Goal: Check status

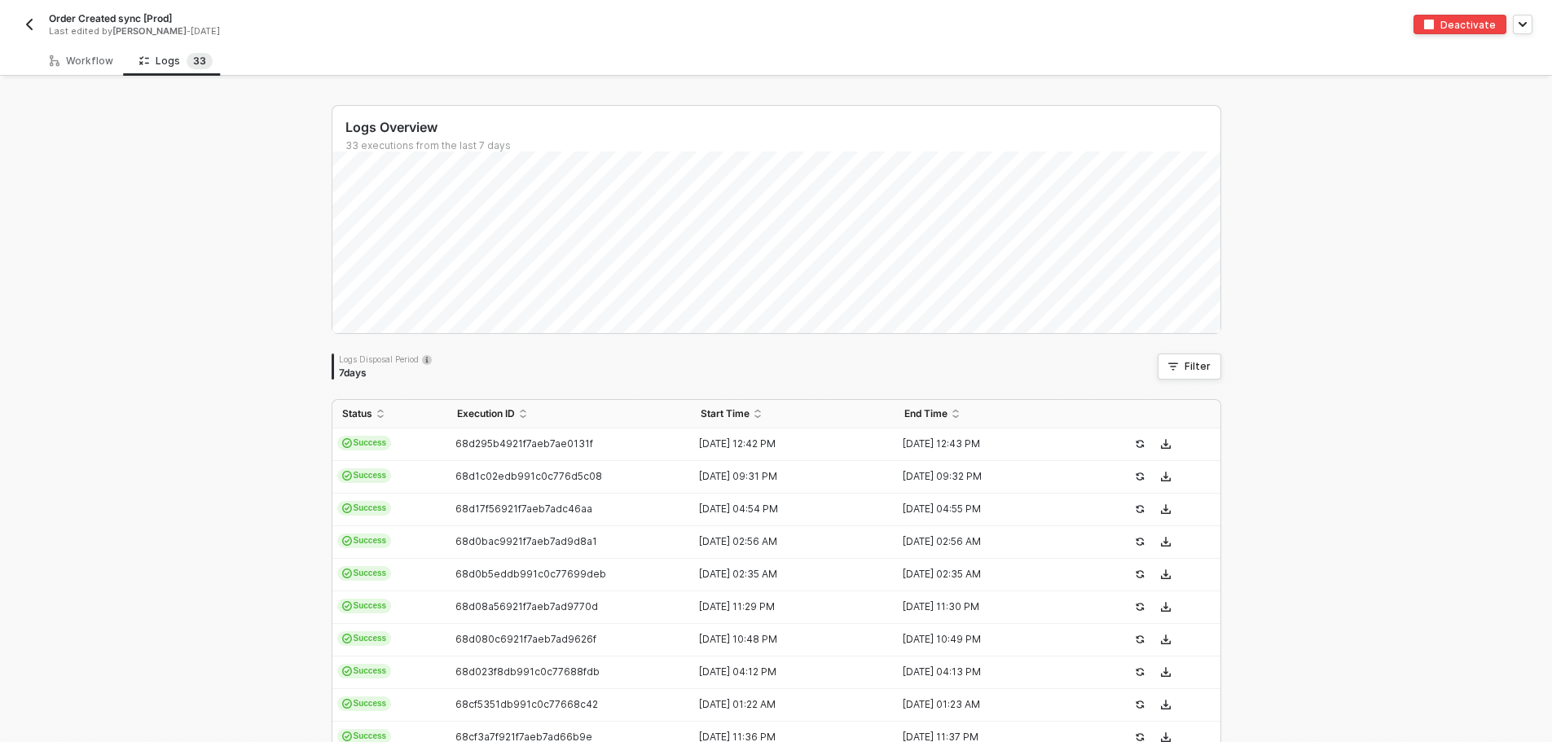
click at [36, 19] on button "button" at bounding box center [30, 25] width 20 height 20
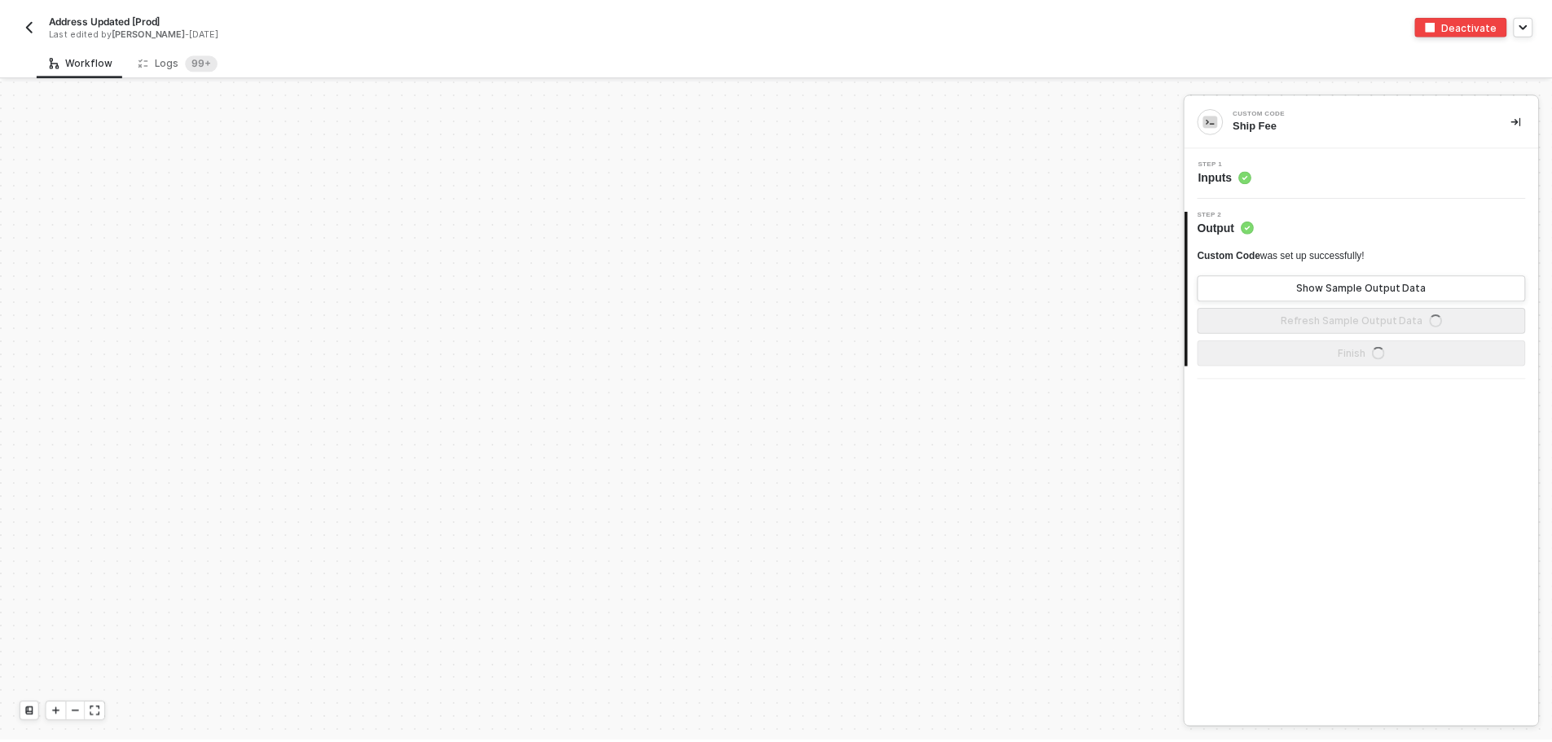
scroll to position [5835, 0]
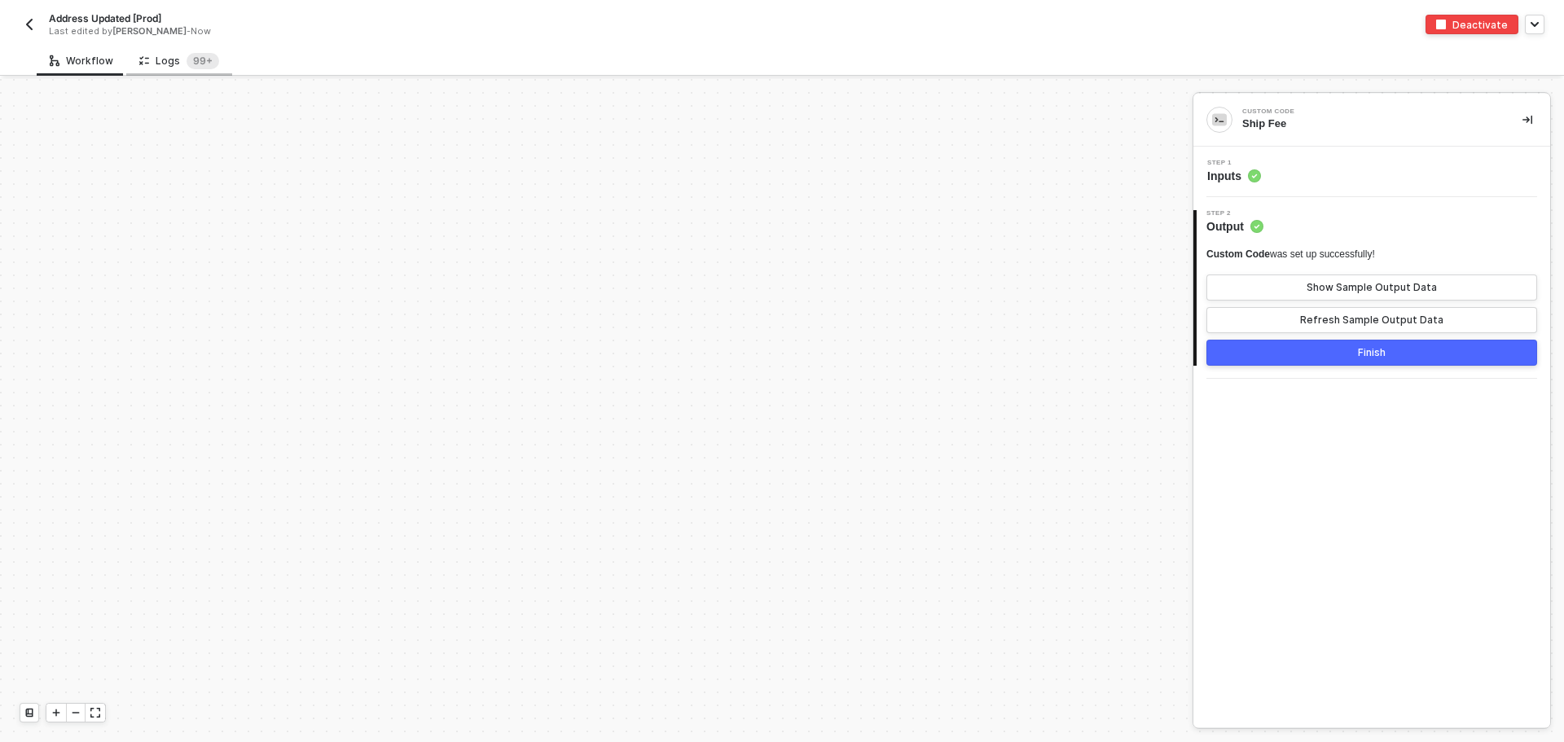
click at [164, 68] on div "Logs 99+" at bounding box center [179, 61] width 80 height 16
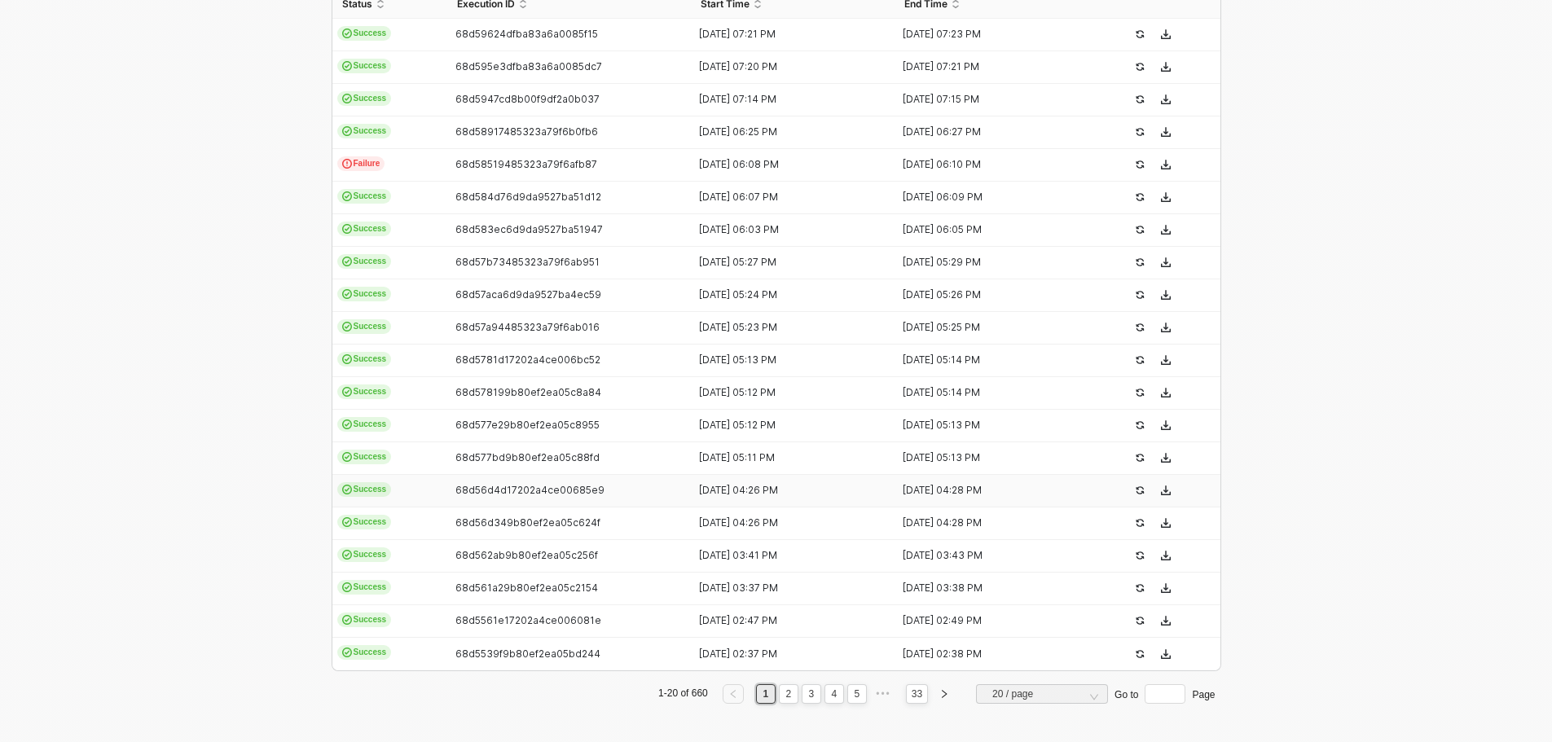
scroll to position [411, 0]
click at [803, 691] on link "3" at bounding box center [810, 693] width 15 height 18
click at [828, 693] on link "4" at bounding box center [833, 693] width 15 height 18
click at [853, 696] on link "6" at bounding box center [856, 693] width 15 height 18
click at [853, 692] on link "8" at bounding box center [856, 693] width 15 height 18
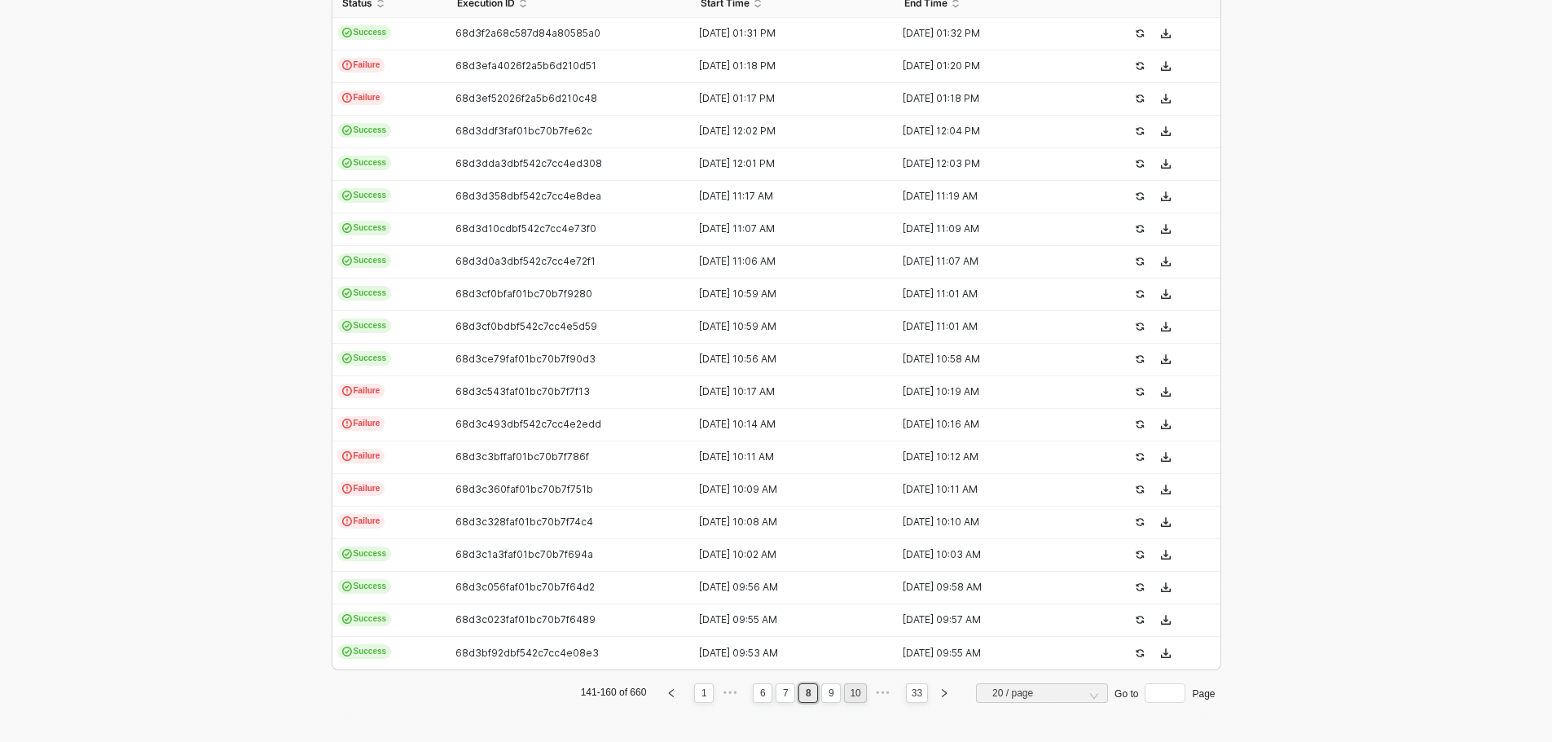
click at [853, 692] on link "10" at bounding box center [855, 693] width 20 height 18
click at [853, 692] on link "12" at bounding box center [855, 693] width 20 height 18
click at [853, 692] on link "14" at bounding box center [855, 693] width 20 height 18
click at [853, 692] on link "16" at bounding box center [855, 693] width 20 height 18
click at [853, 692] on link "18" at bounding box center [855, 693] width 20 height 18
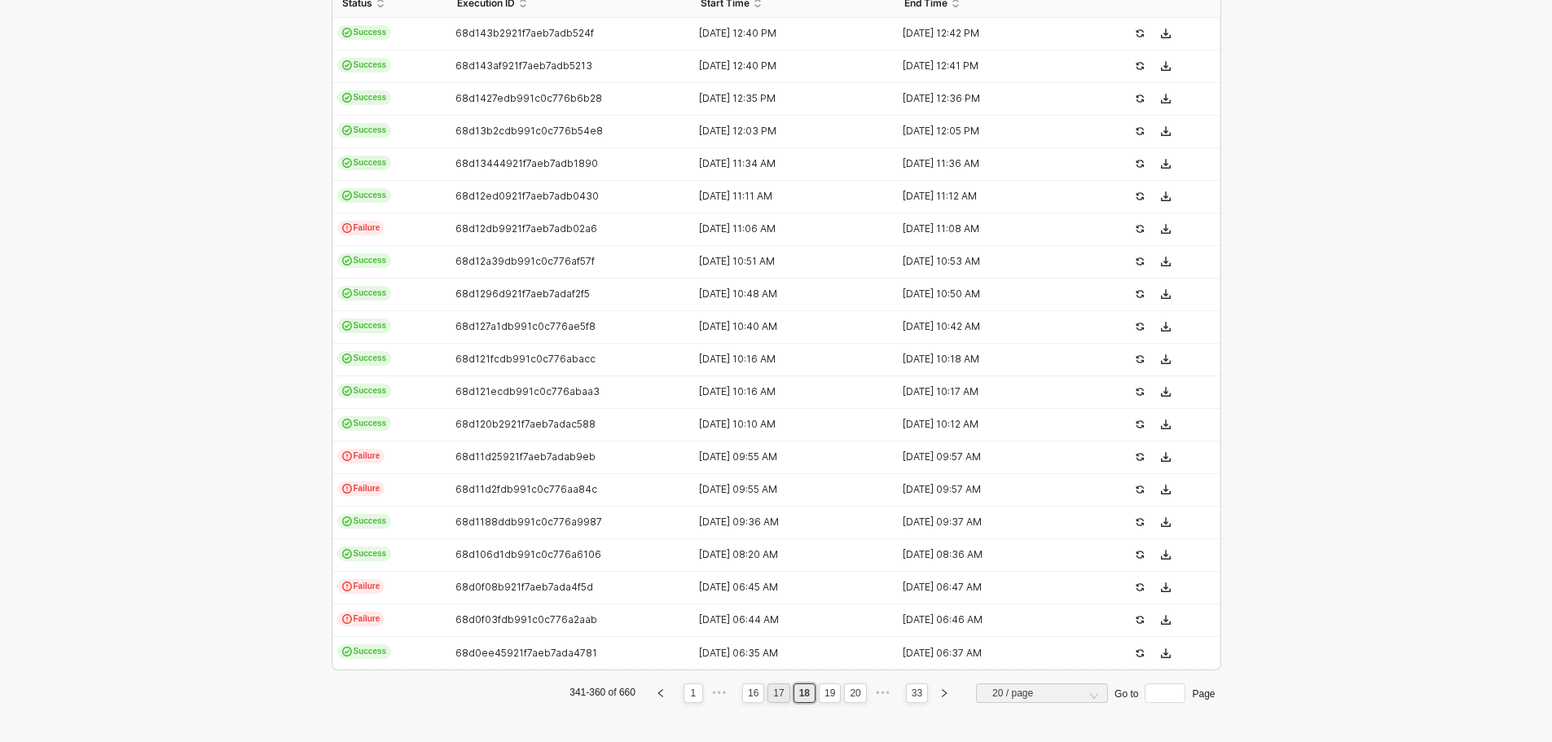
click at [778, 692] on link "17" at bounding box center [778, 693] width 20 height 18
click at [777, 693] on link "16" at bounding box center [778, 693] width 20 height 18
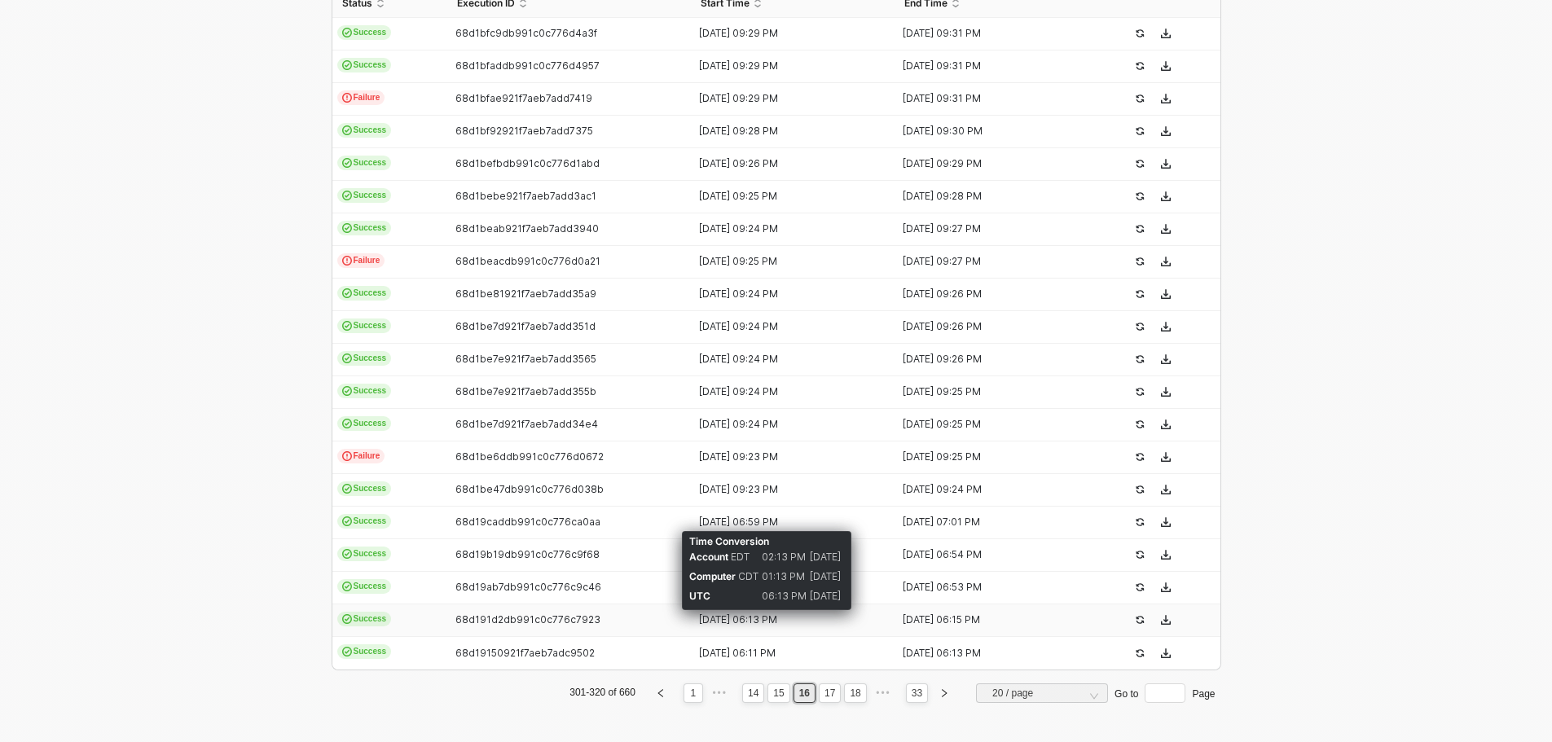
click at [736, 616] on div "[DATE] 06:13 PM" at bounding box center [786, 619] width 191 height 13
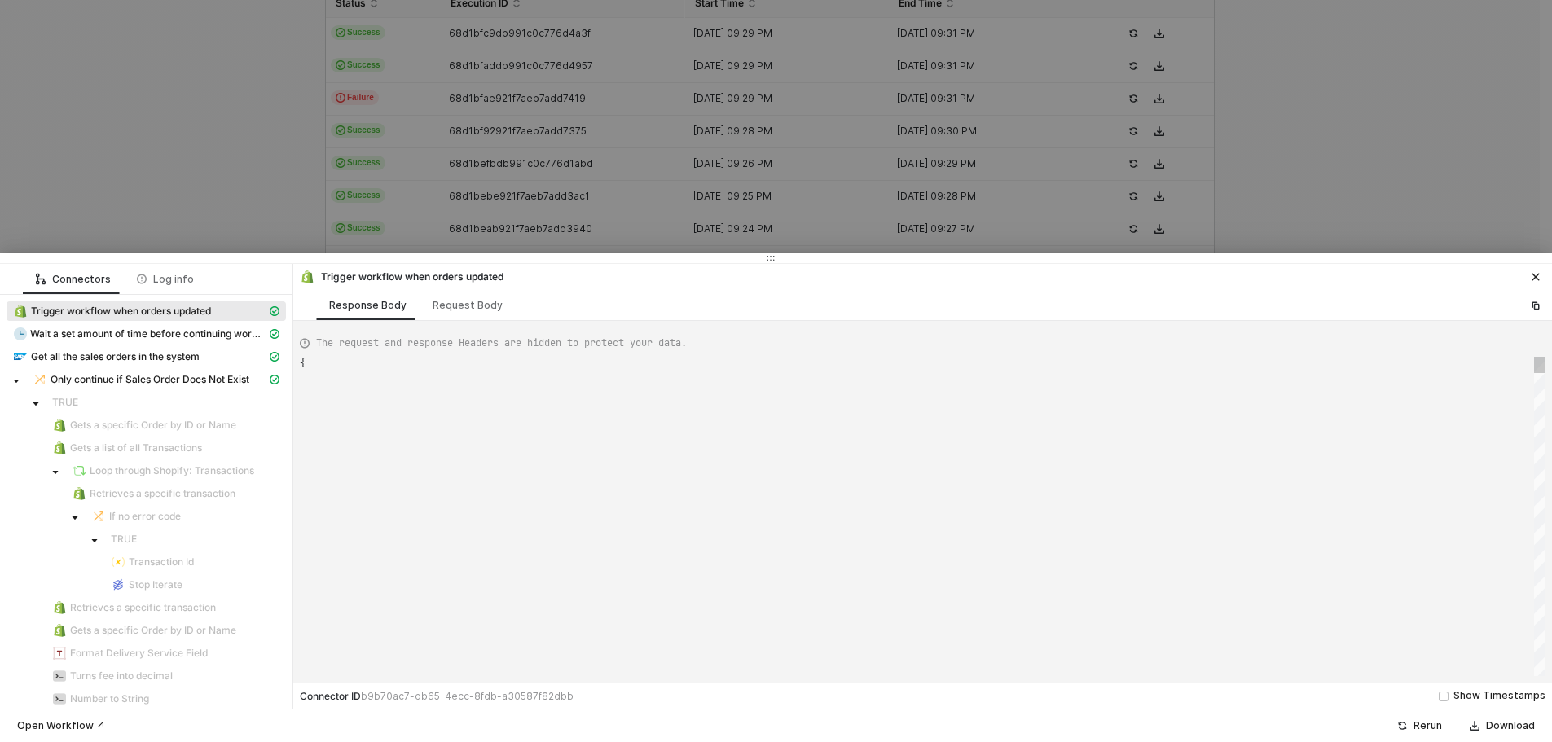
type textarea "{ "json": { "id": 11664154296687, "admin_graphql_api_id": "gid://shopify/Order/…"
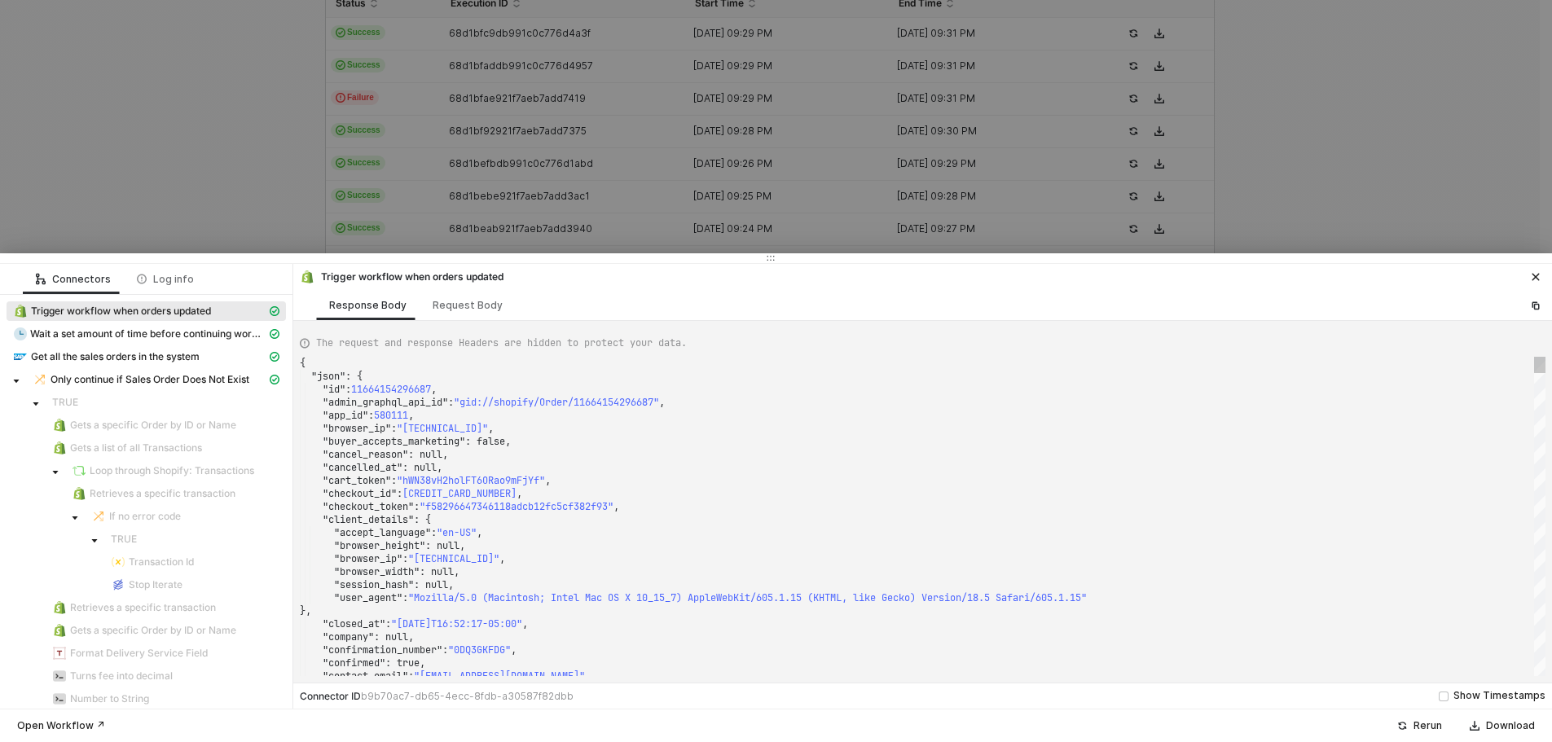
scroll to position [0, 0]
click at [822, 484] on div ""cart_token" : "hWN38vH2holFT6ORao9mFjYf" ," at bounding box center [922, 480] width 1245 height 13
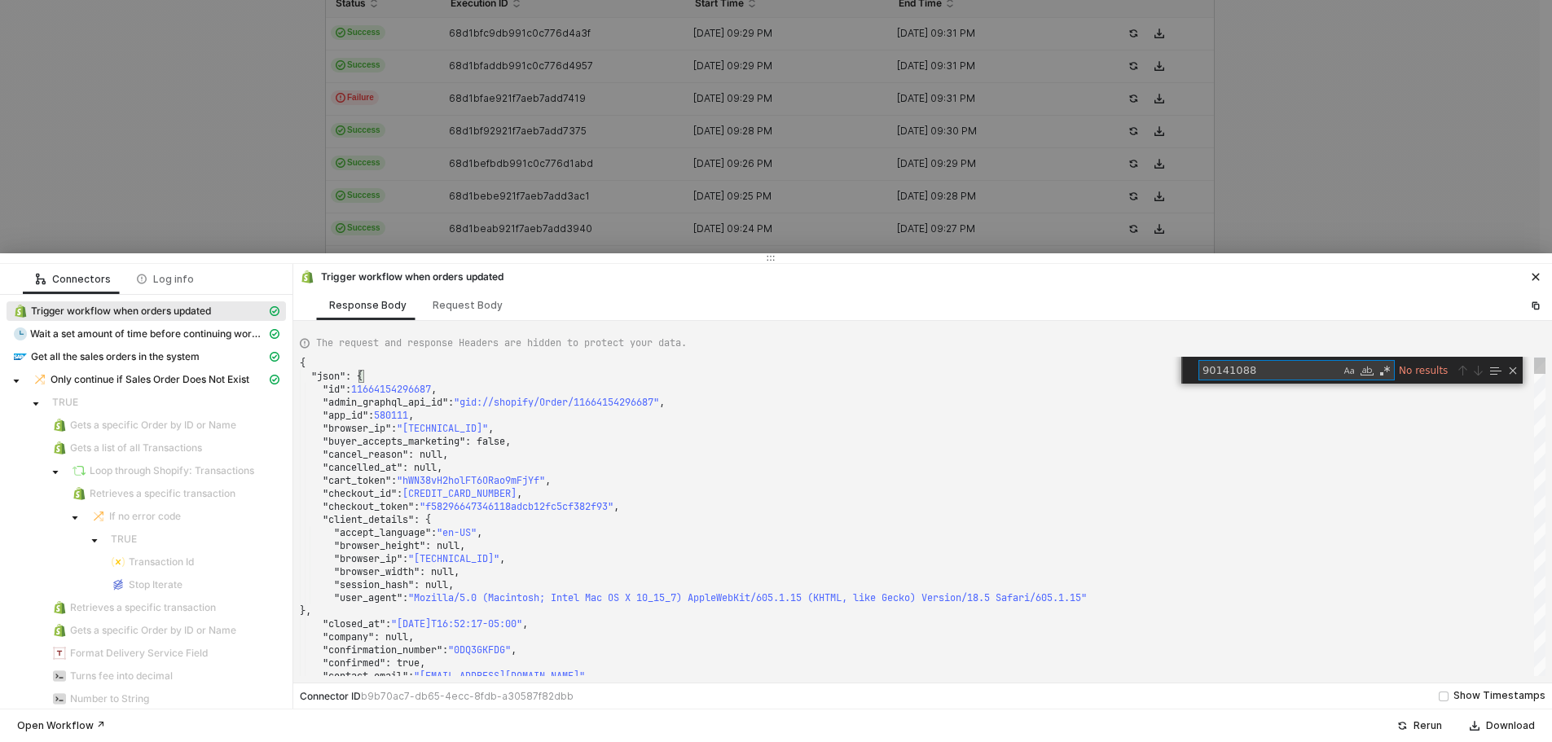
drag, startPoint x: 1199, startPoint y: 367, endPoint x: 1150, endPoint y: 366, distance: 48.9
click at [1150, 366] on div "{ "json" : { "id" : 11664154296687 , "admin_graphql_api_id" : "gid://shopify/Or…" at bounding box center [922, 516] width 1245 height 319
paste textarea "PLWS7101"
type textarea "PLWS7101"
click at [1162, 441] on div ""buyer_accepts_marketing" : false," at bounding box center [922, 441] width 1245 height 13
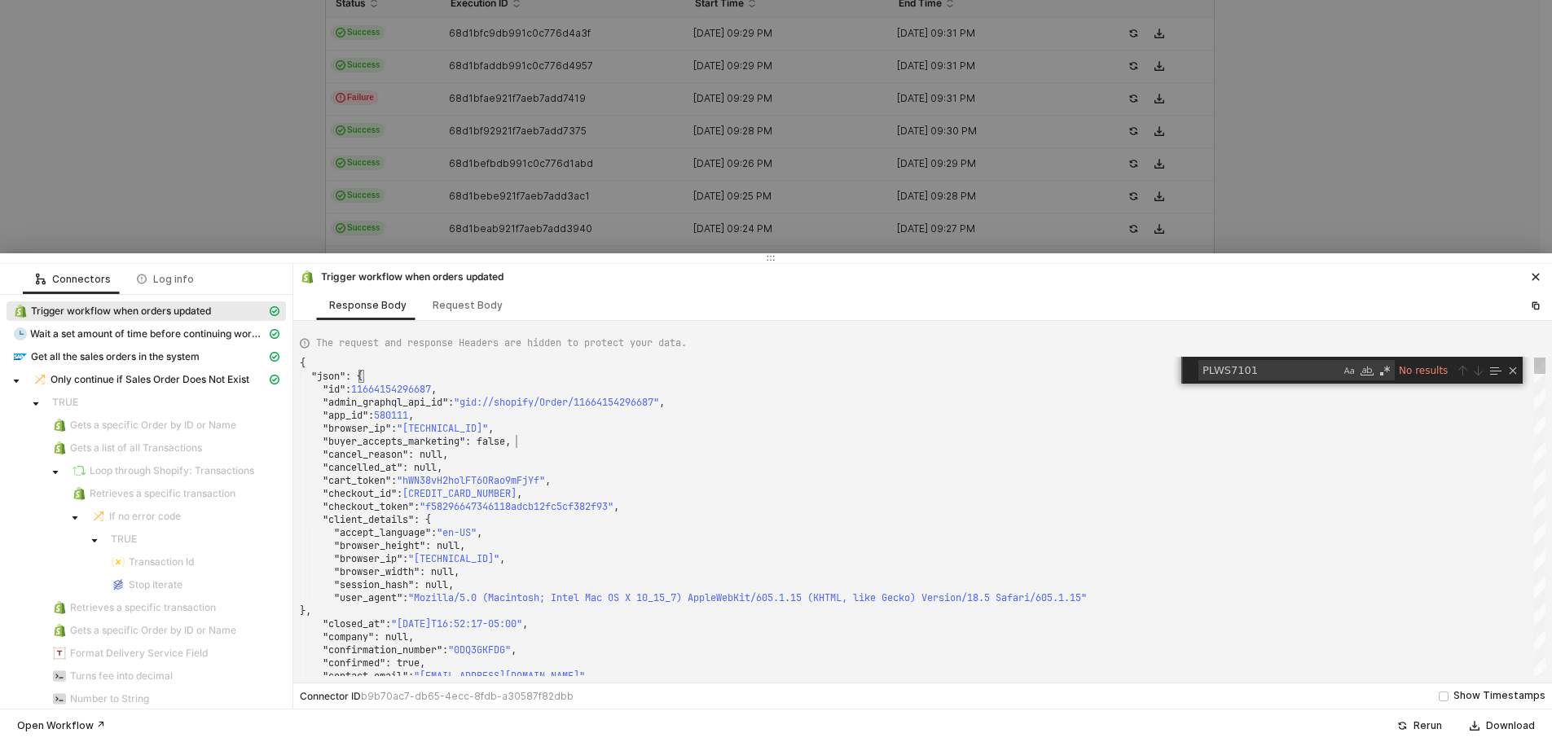
scroll to position [0, 263]
click at [1538, 281] on icon "icon-close" at bounding box center [1536, 277] width 10 height 10
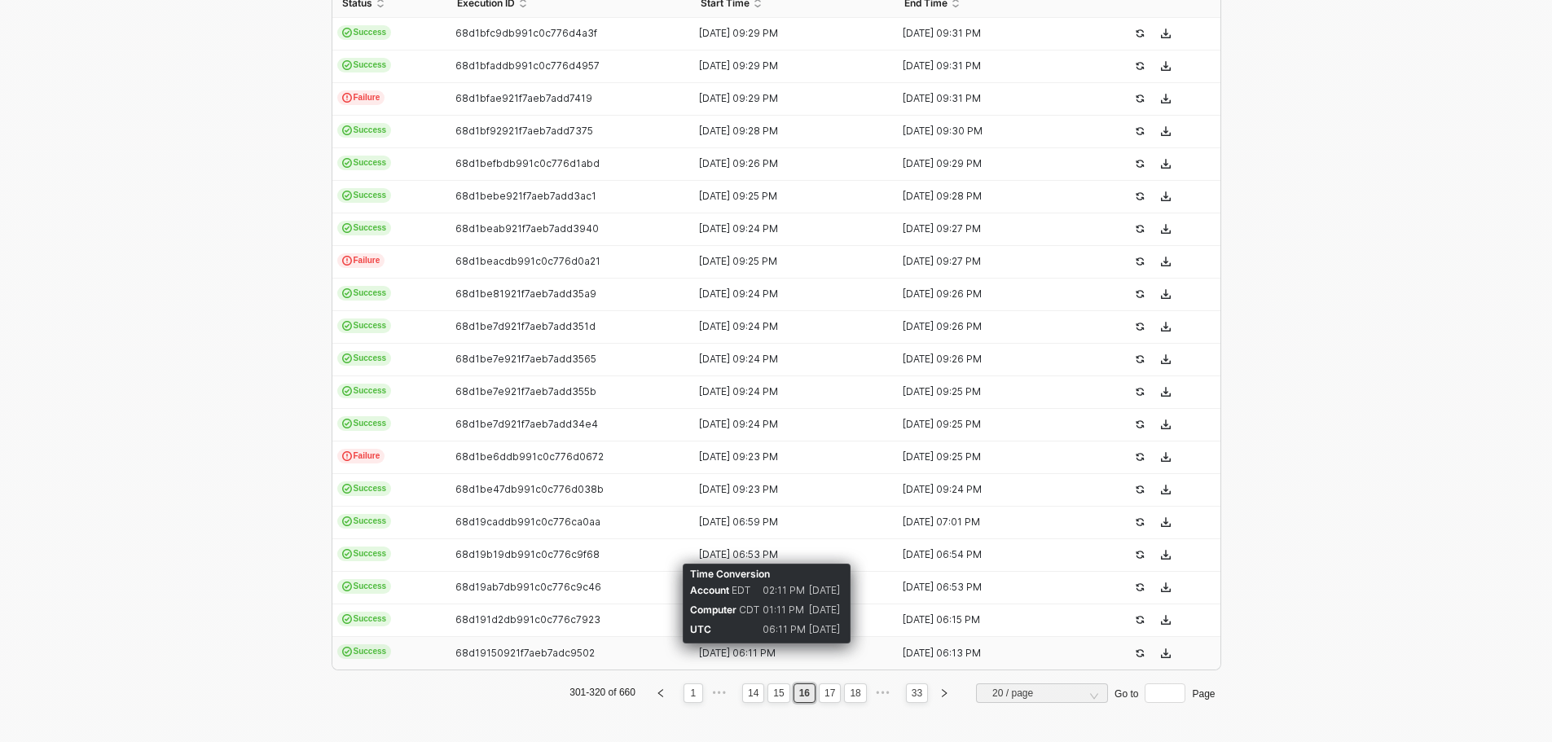
click at [766, 648] on div "[DATE] 06:11 PM" at bounding box center [786, 653] width 191 height 13
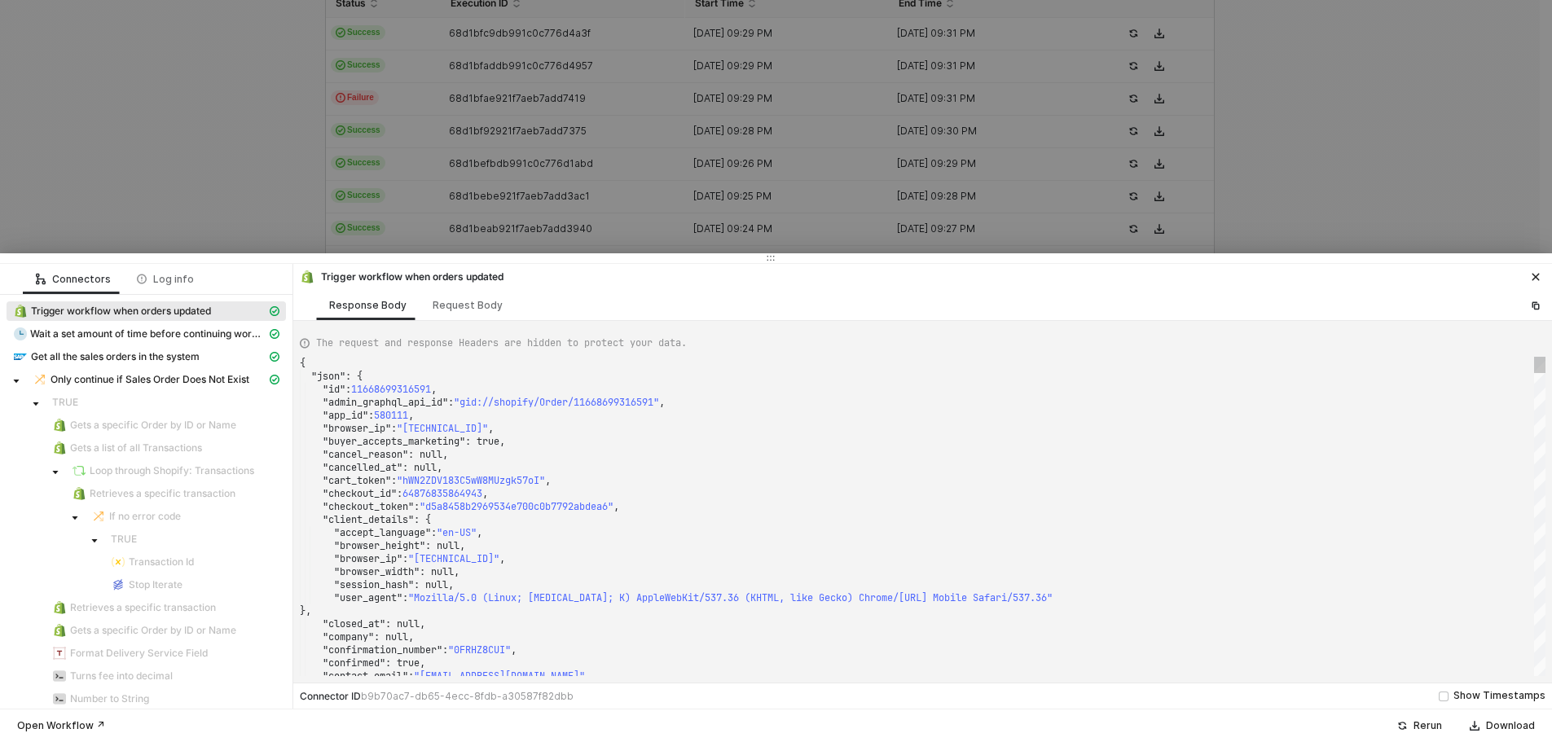
click at [680, 490] on div ""checkout_id" : 64876835864943 ," at bounding box center [922, 493] width 1245 height 13
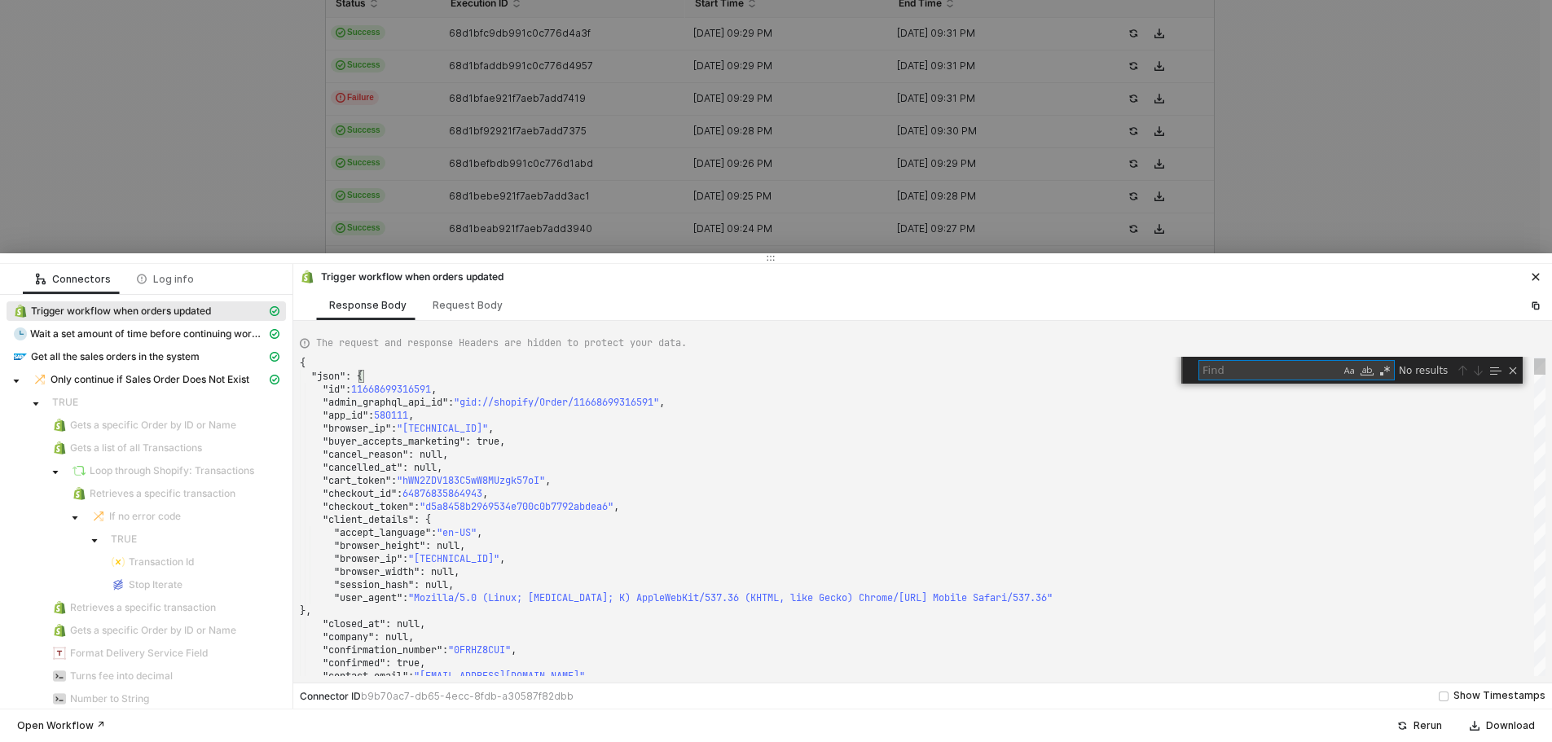
type textarea "Q055ekxVQVBXVGxnRSIsImV4cCI6MTc1ODU4NjEyOCwibGFuZGluZ19wYWdlIjoiXC9jb2xsZWN0aW9…"
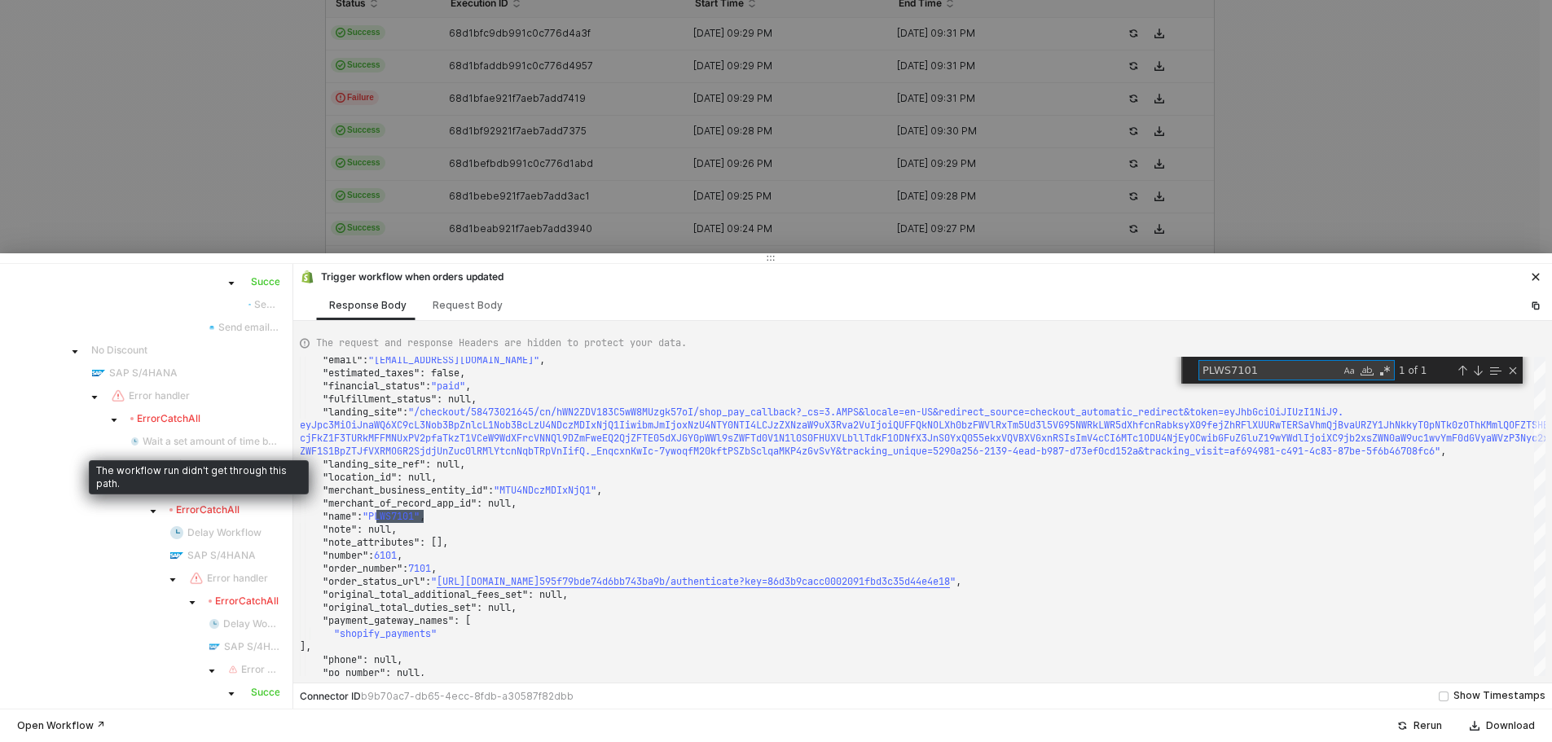
scroll to position [1606, 0]
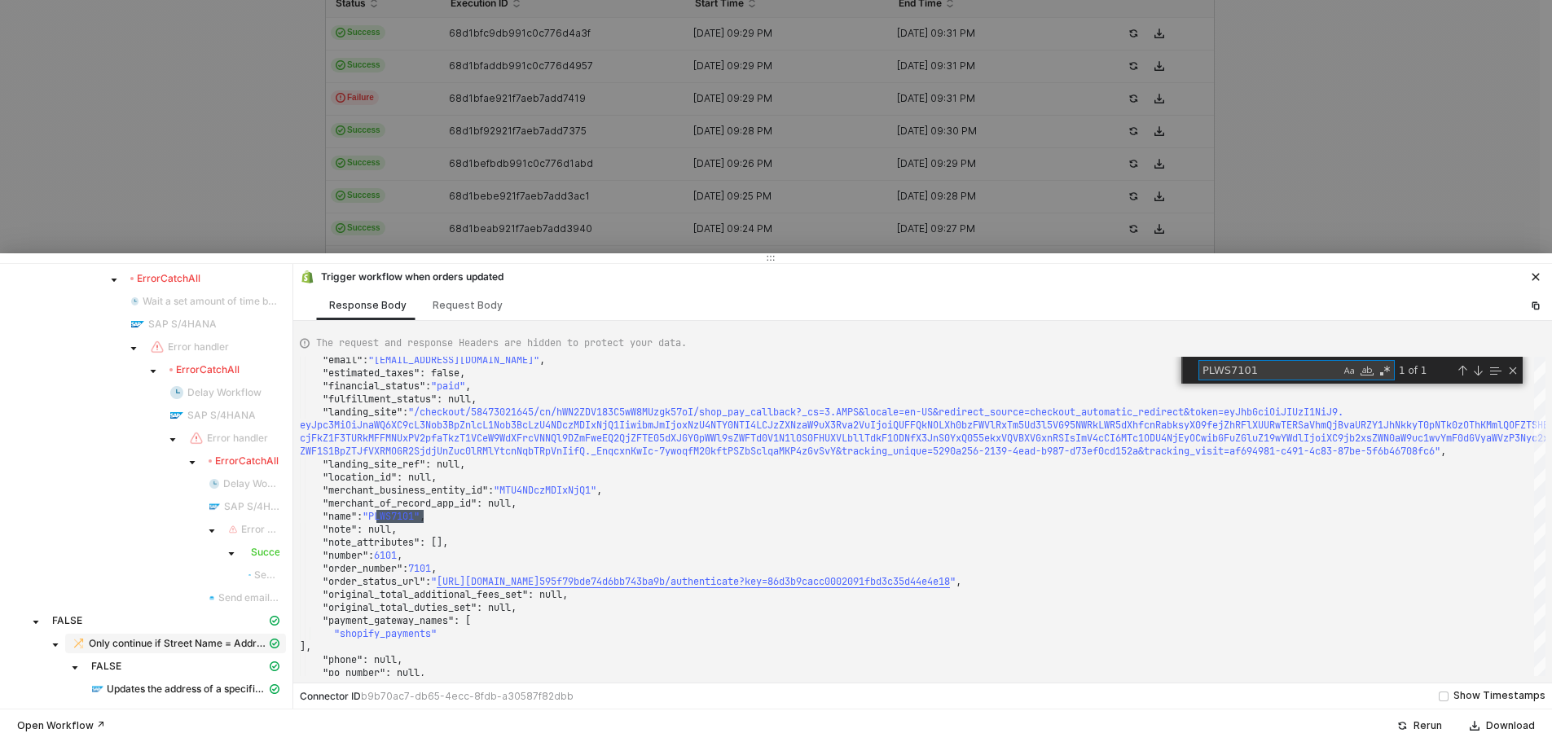
type textarea "PLWS7101"
click at [158, 639] on span "Only continue if Street Name = Address 1" at bounding box center [178, 643] width 178 height 13
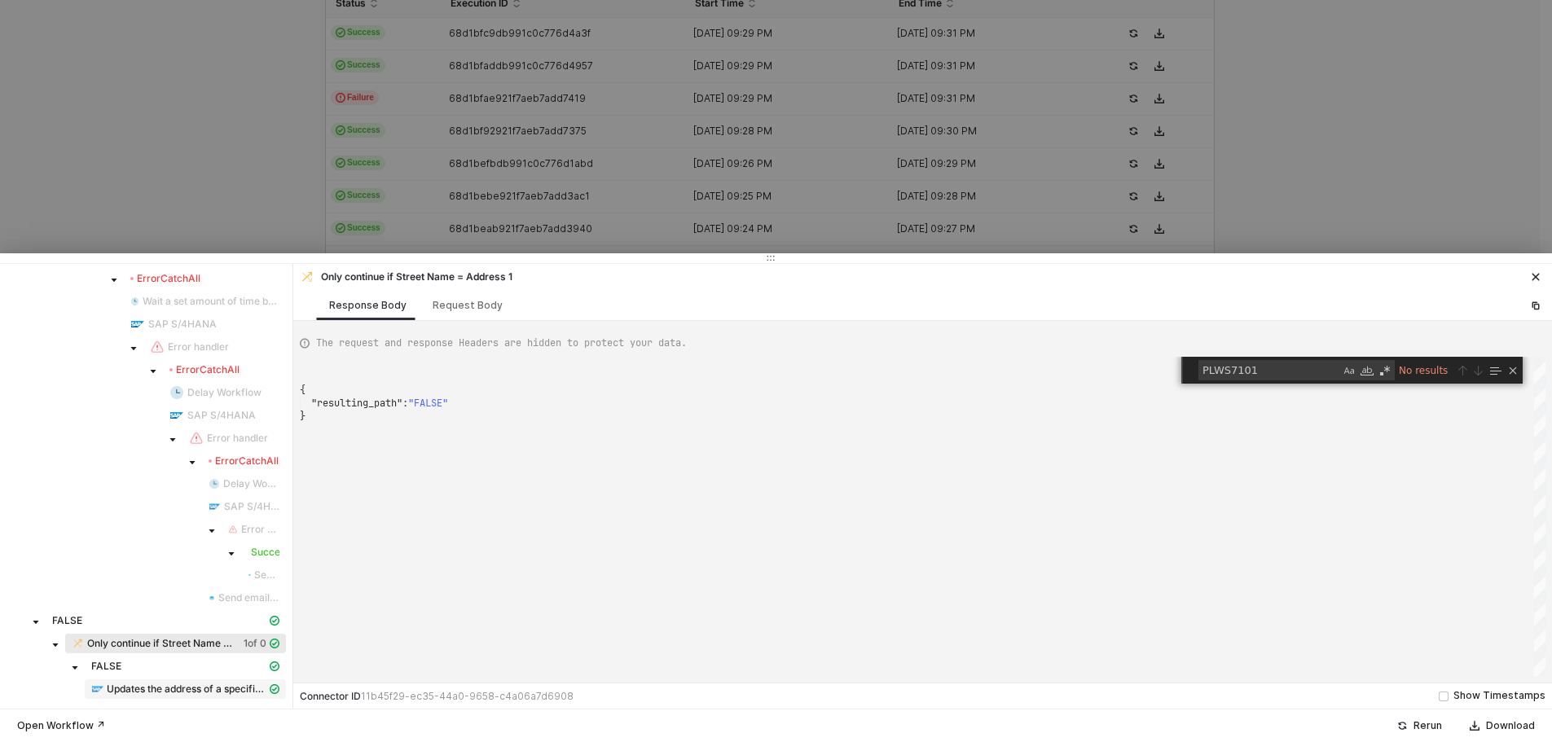
click at [187, 692] on span "Updates the address of a specific partner" at bounding box center [187, 689] width 160 height 13
type textarea "{ "json": { "partnerAddress": [ { "__metadata": { "id": "[URL][DOMAIN_NAME]',Pa…"
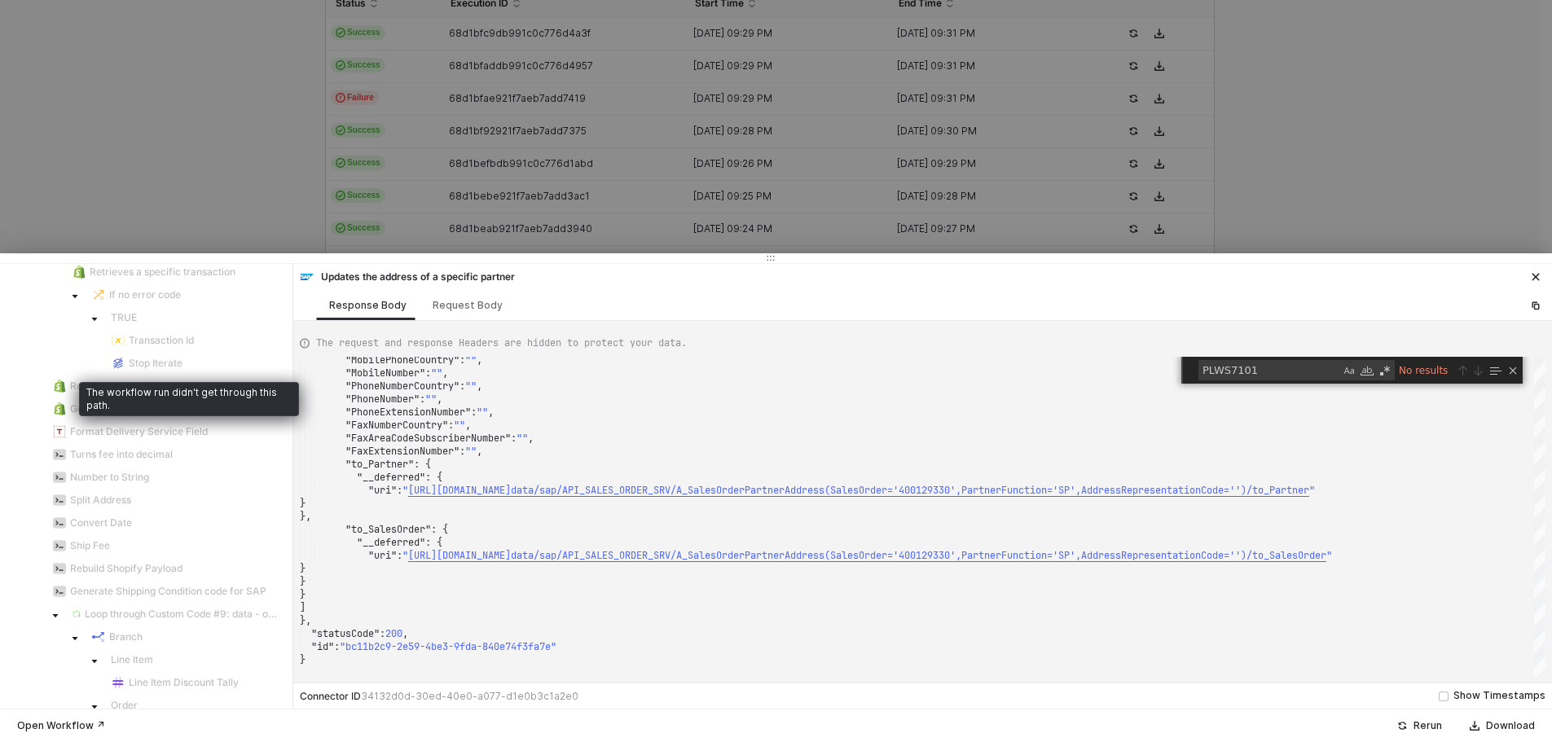
scroll to position [0, 0]
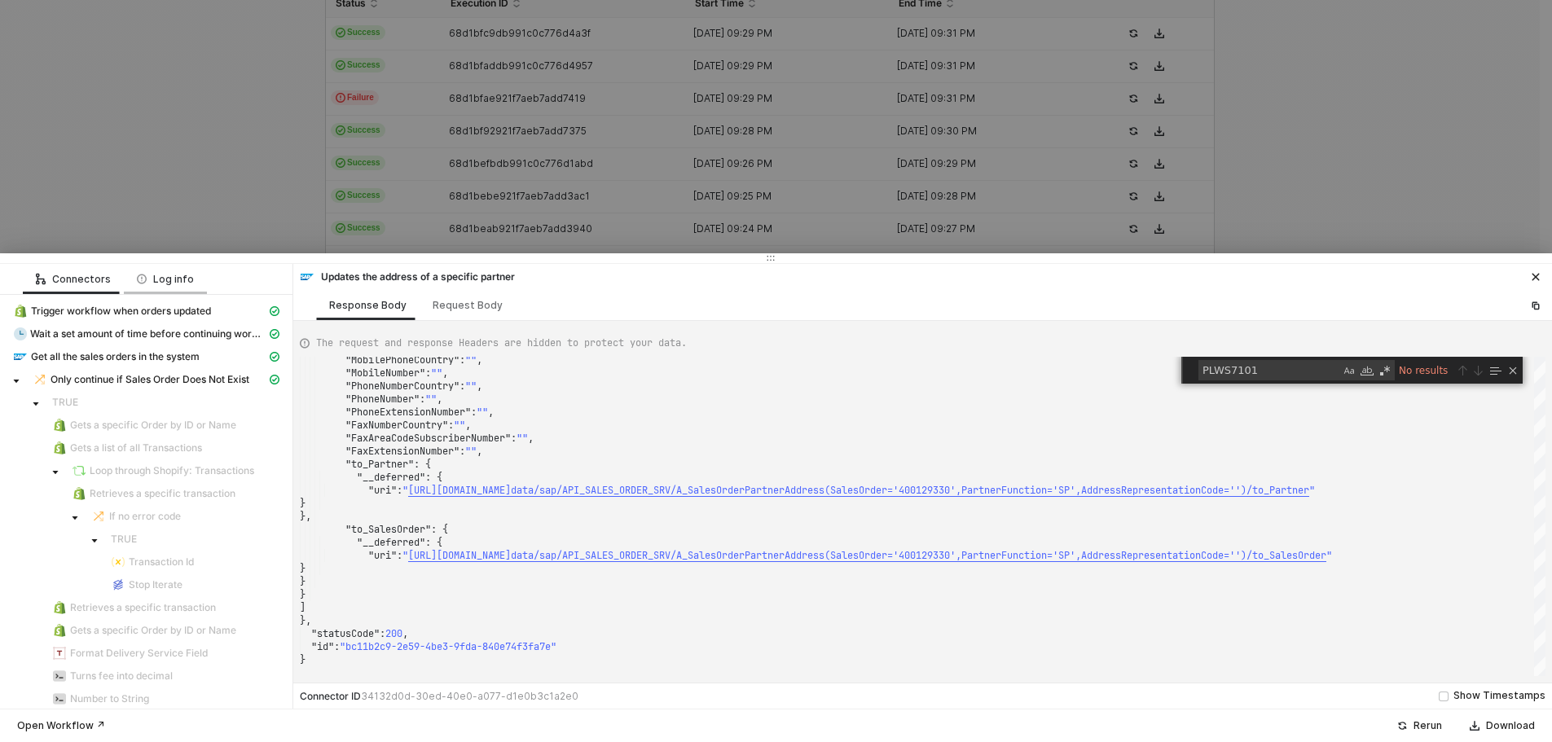
click at [165, 284] on div "Log info" at bounding box center [165, 279] width 57 height 13
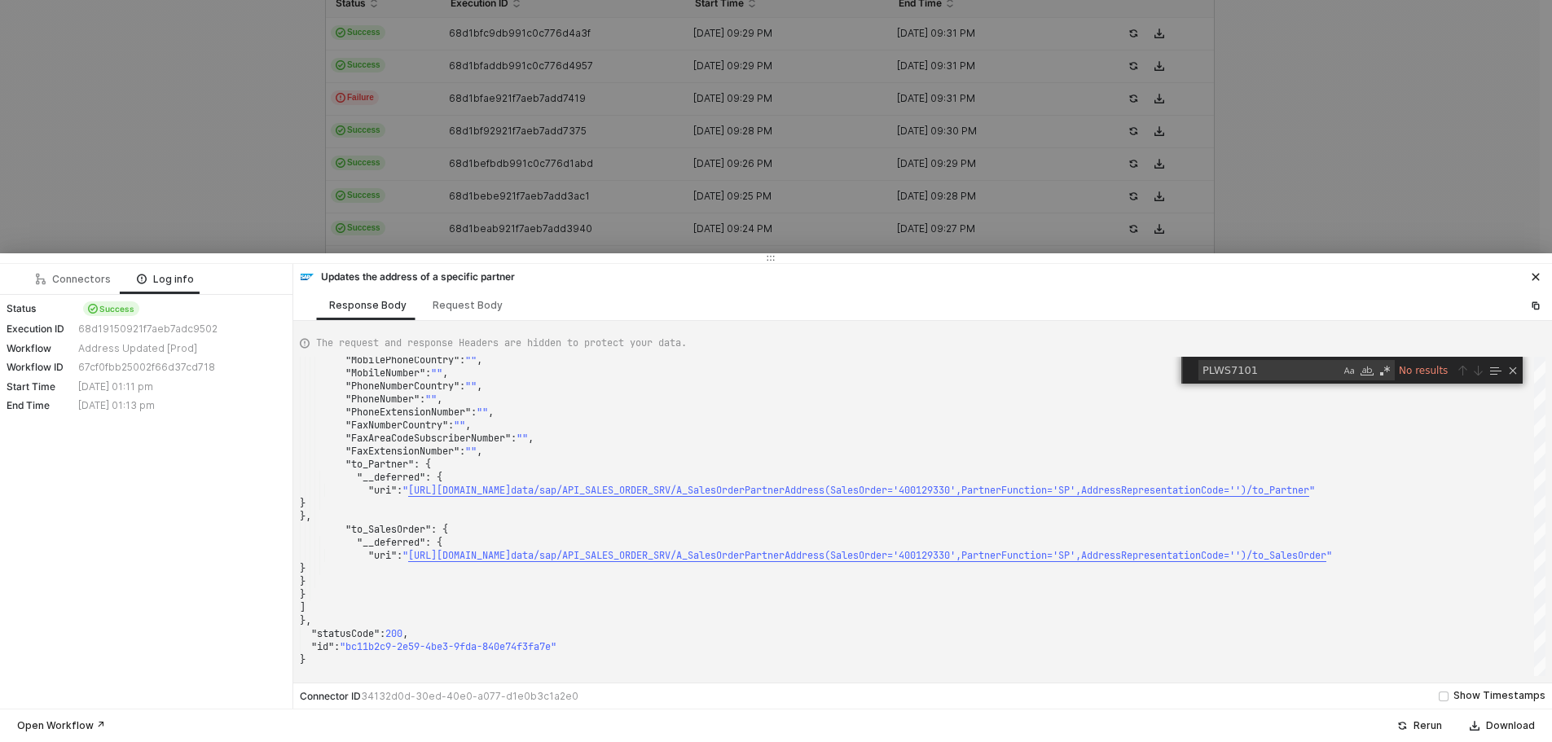
drag, startPoint x: 191, startPoint y: 406, endPoint x: 7, endPoint y: 312, distance: 206.9
click at [7, 312] on div "Status Success Execution ID 68d19150921f7aeb7adc9502 Workflow Address Updated […" at bounding box center [146, 357] width 292 height 124
copy div "Status Success Execution ID 68d19150921f7aeb7adc9502 Workflow Address Updated […"
